Goal: Check status: Check status

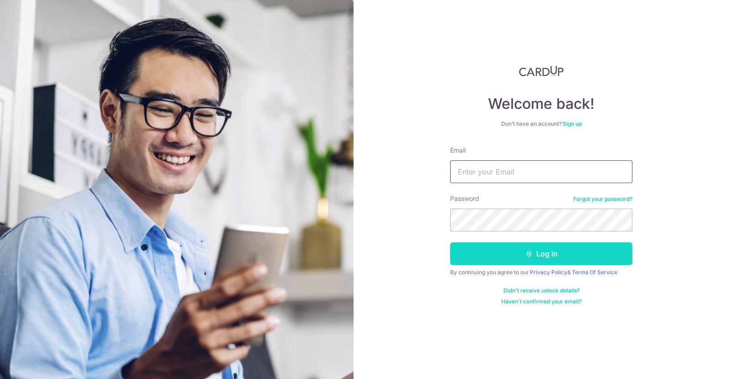
type input "[EMAIL_ADDRESS][DOMAIN_NAME]"
click at [595, 256] on button "Log in" at bounding box center [541, 253] width 182 height 23
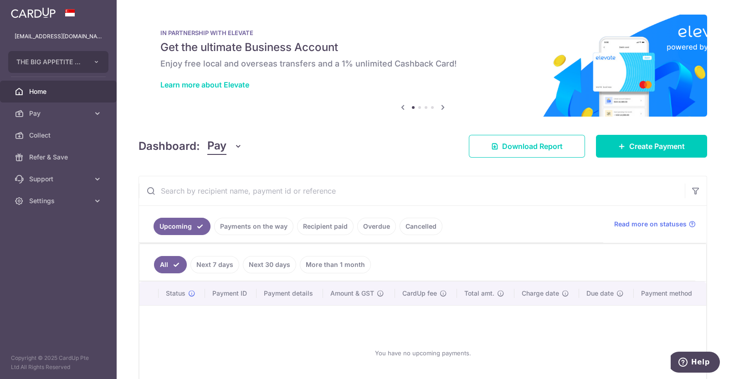
drag, startPoint x: 253, startPoint y: 222, endPoint x: 274, endPoint y: 223, distance: 21.0
click at [253, 222] on link "Payments on the way" at bounding box center [253, 226] width 79 height 17
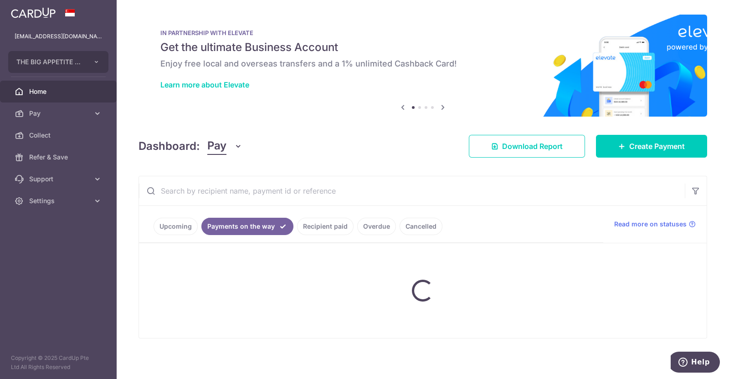
click at [323, 223] on link "Recipient paid" at bounding box center [325, 226] width 56 height 17
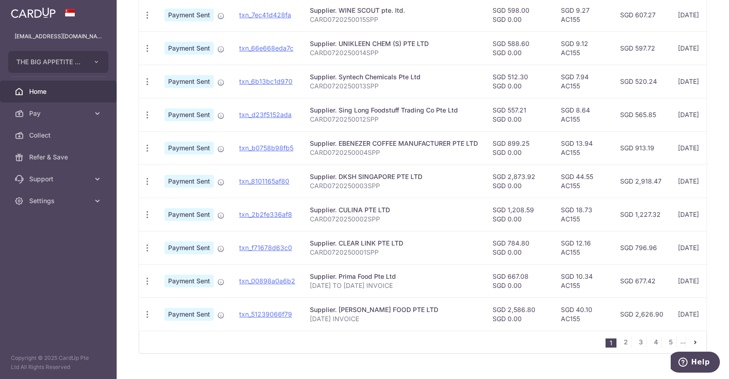
scroll to position [285, 0]
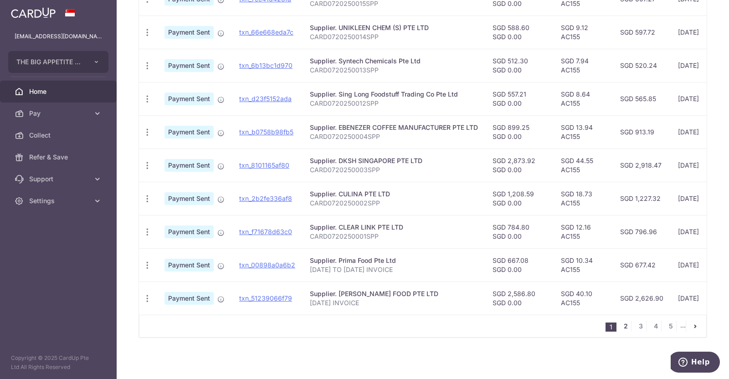
click at [620, 332] on link "2" at bounding box center [625, 326] width 11 height 11
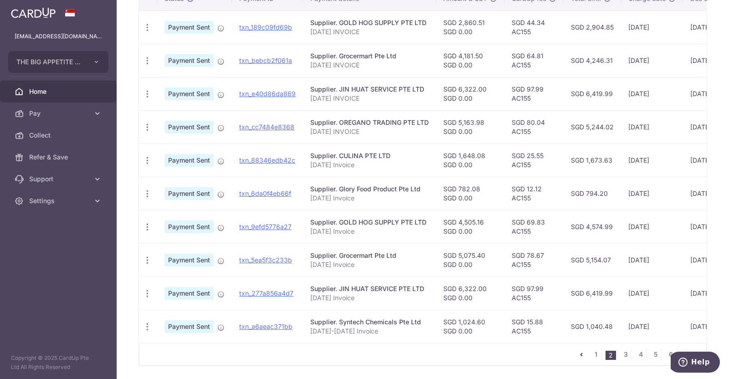
scroll to position [291, 0]
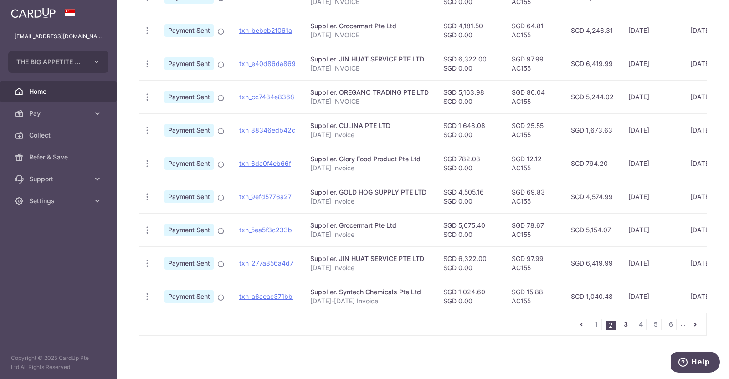
click at [621, 323] on link "3" at bounding box center [625, 324] width 11 height 11
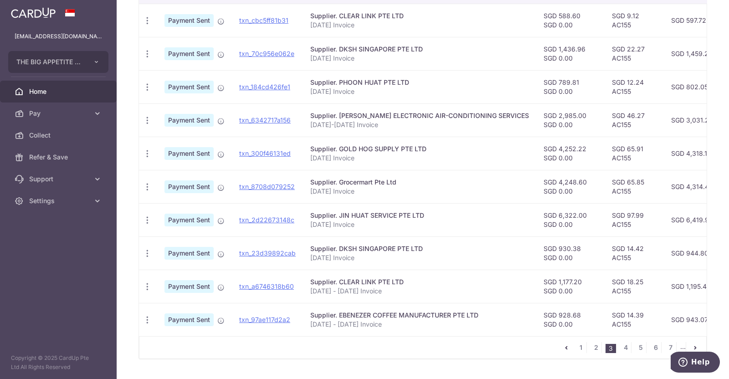
scroll to position [286, 0]
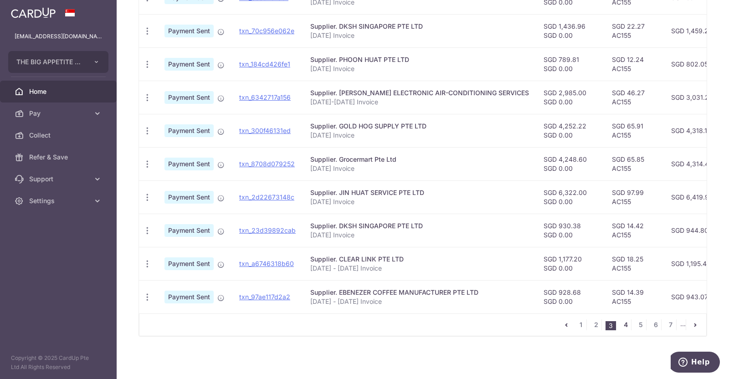
click at [623, 329] on link "4" at bounding box center [625, 324] width 11 height 11
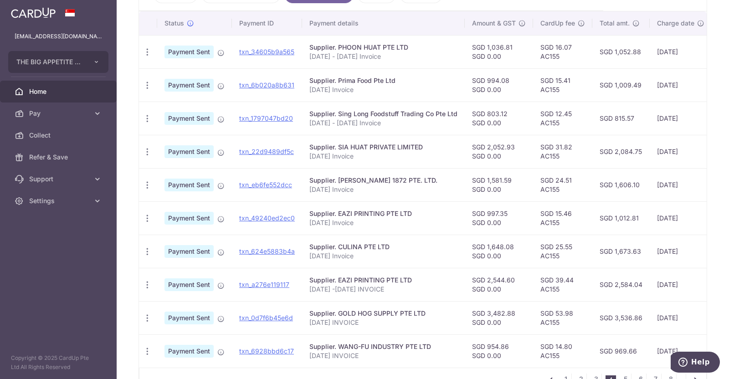
scroll to position [291, 0]
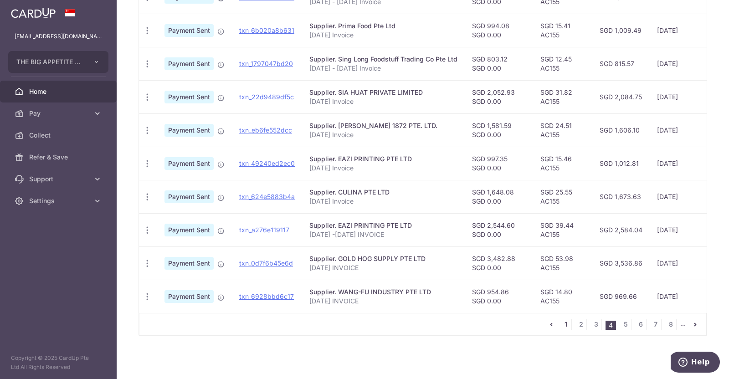
click at [560, 325] on link "1" at bounding box center [565, 324] width 11 height 11
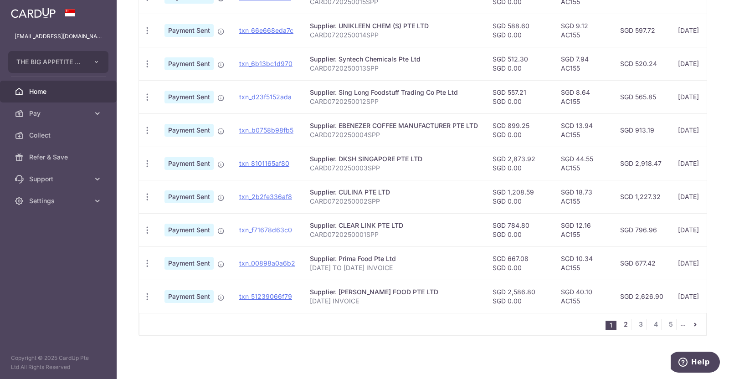
click at [622, 322] on link "2" at bounding box center [625, 324] width 11 height 11
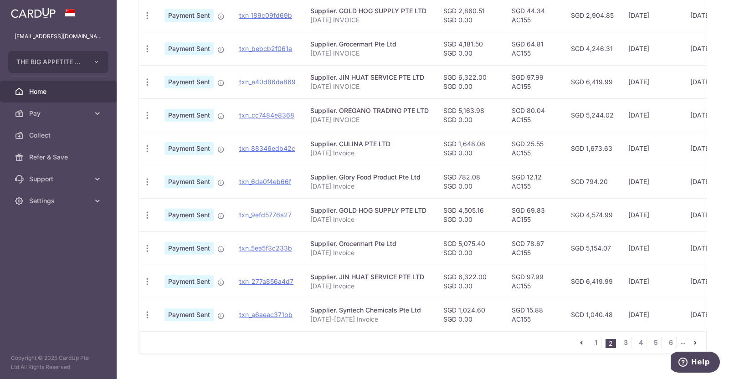
scroll to position [286, 0]
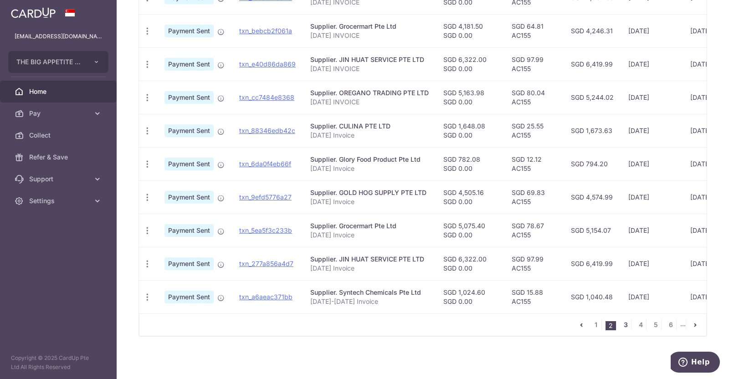
click at [622, 329] on link "3" at bounding box center [625, 324] width 11 height 11
